Goal: Navigation & Orientation: Find specific page/section

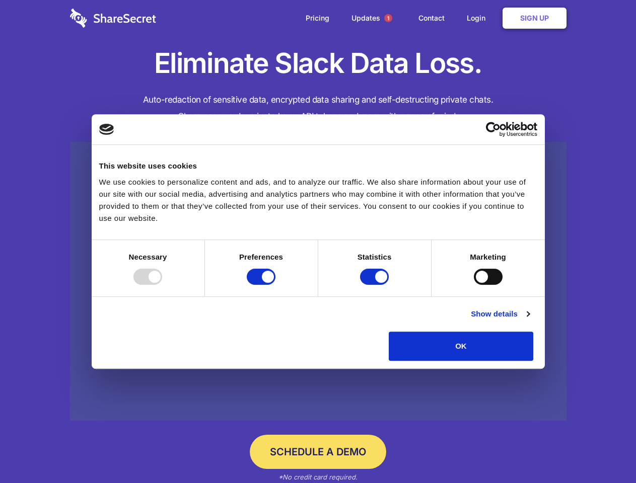
click at [162, 285] on div at bounding box center [147, 277] width 29 height 16
click at [275, 285] on input "Preferences" at bounding box center [261, 277] width 29 height 16
checkbox input "false"
click at [376, 285] on input "Statistics" at bounding box center [374, 277] width 29 height 16
checkbox input "false"
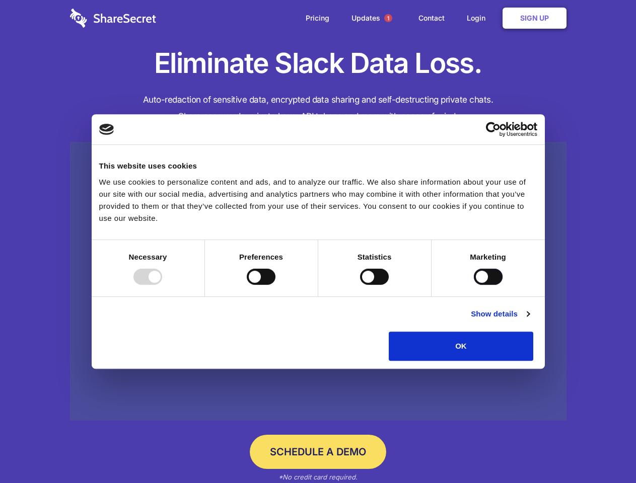
click at [474, 285] on input "Marketing" at bounding box center [488, 277] width 29 height 16
checkbox input "true"
click at [529, 320] on link "Show details" at bounding box center [500, 314] width 58 height 12
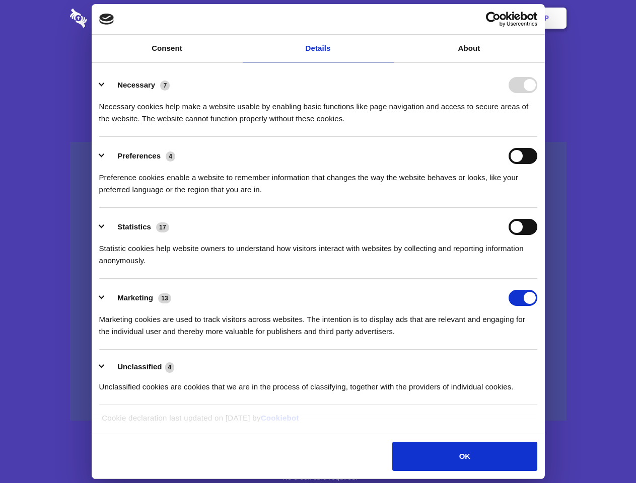
click at [537, 137] on li "Necessary 7 Necessary cookies help make a website usable by enabling basic func…" at bounding box center [318, 101] width 438 height 71
click at [388, 18] on span "1" at bounding box center [388, 18] width 8 height 8
